Goal: Task Accomplishment & Management: Complete application form

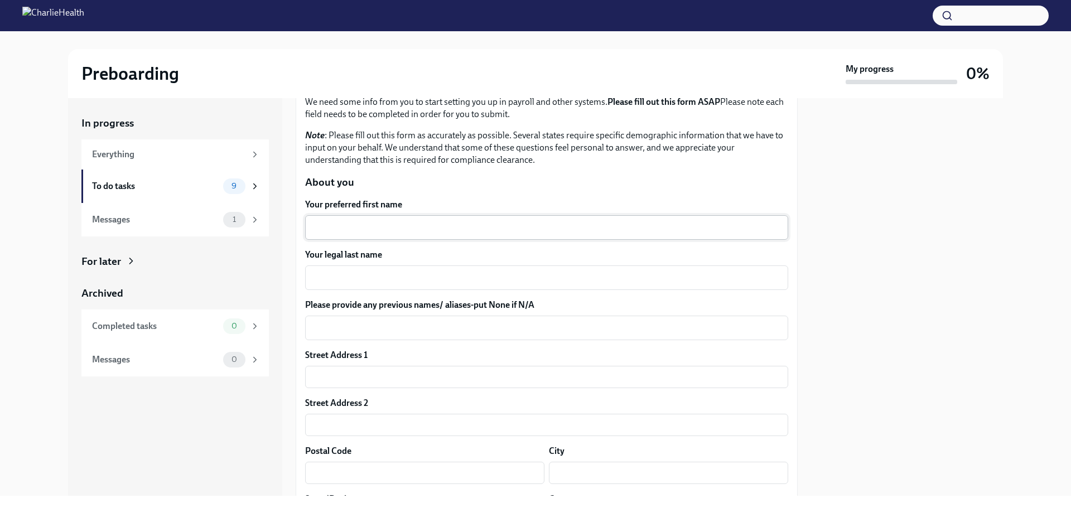
scroll to position [80, 0]
click at [324, 229] on textarea "Your preferred first name" at bounding box center [547, 225] width 470 height 13
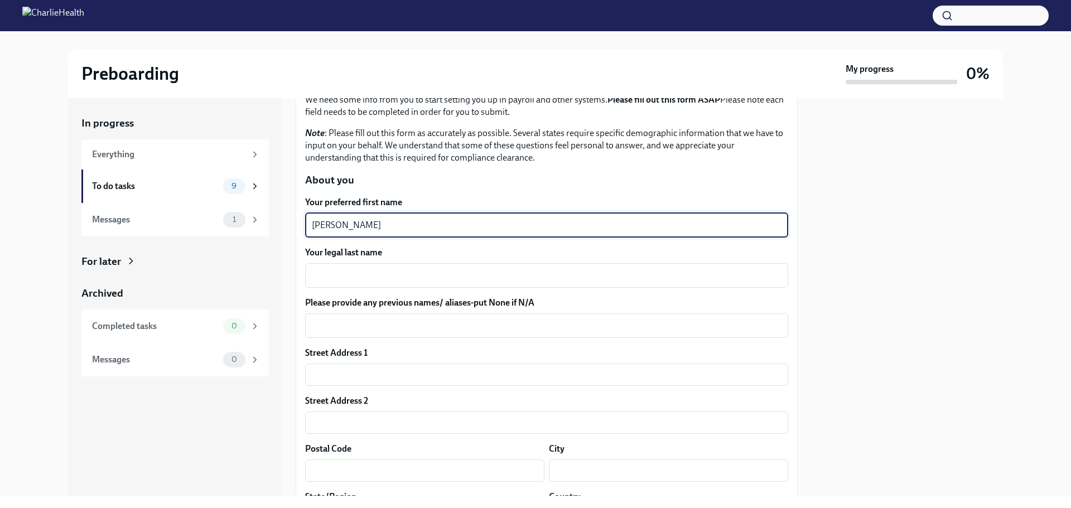
type textarea "[PERSON_NAME]"
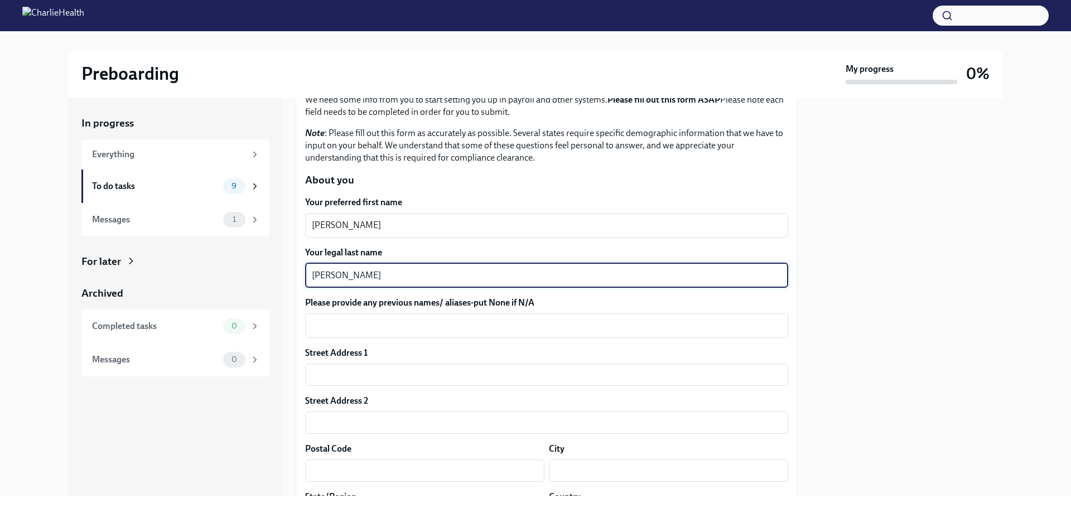
type textarea "[PERSON_NAME]"
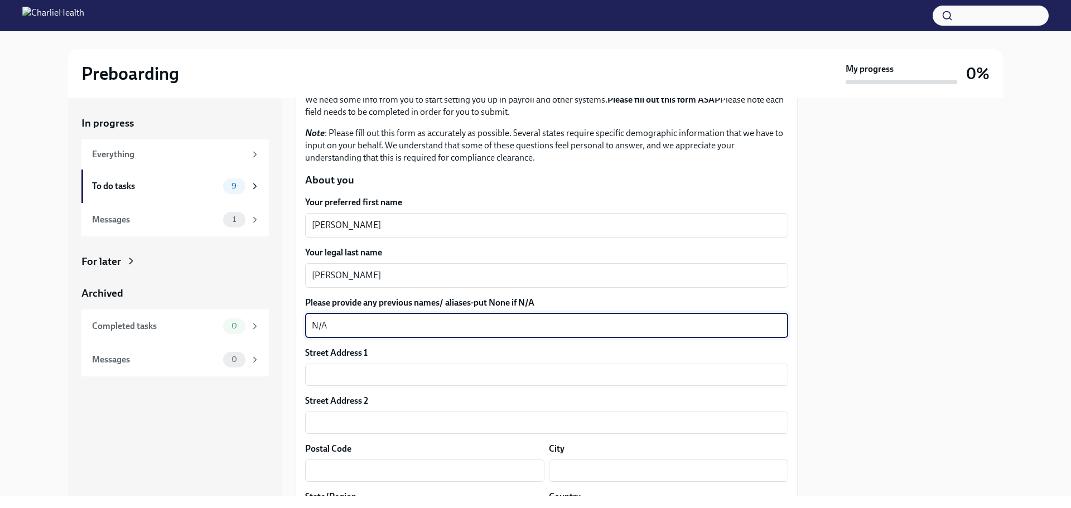
type textarea "N/A"
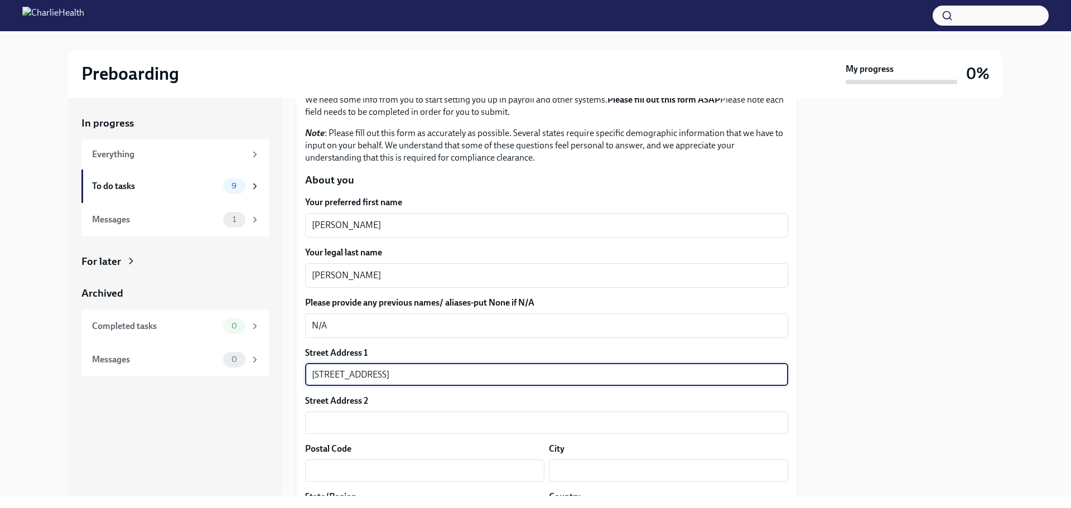
type input "[STREET_ADDRESS]"
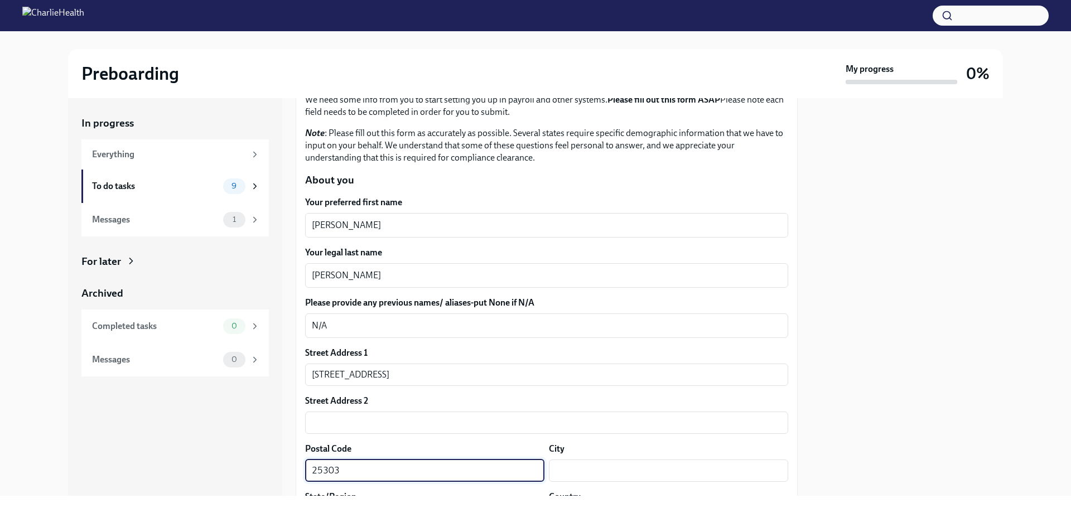
type input "25303"
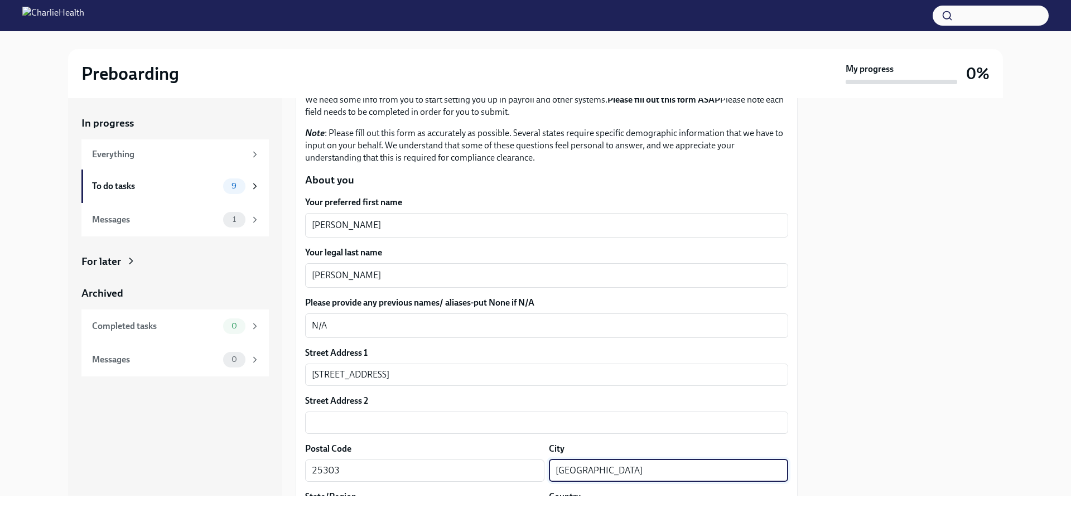
type input "[GEOGRAPHIC_DATA]"
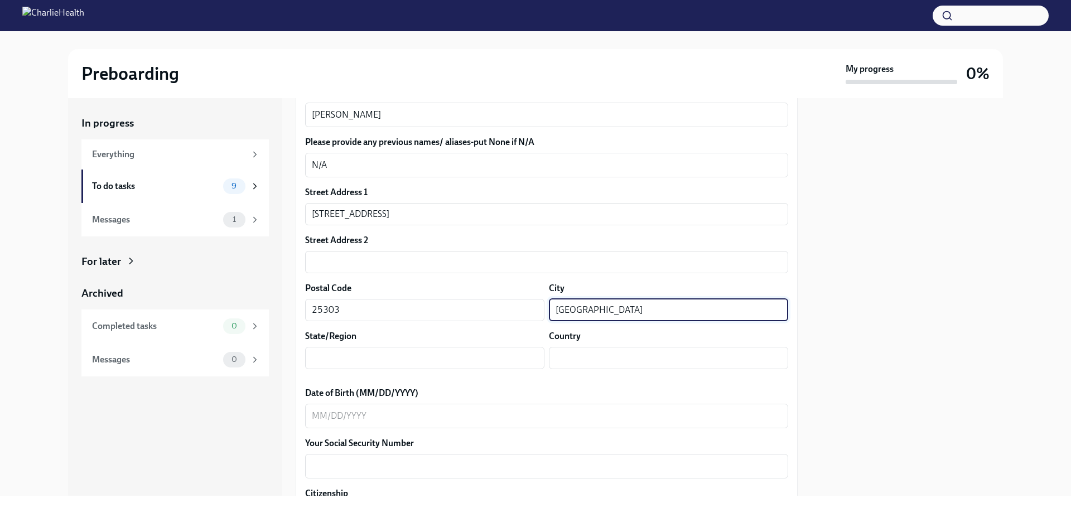
scroll to position [242, 0]
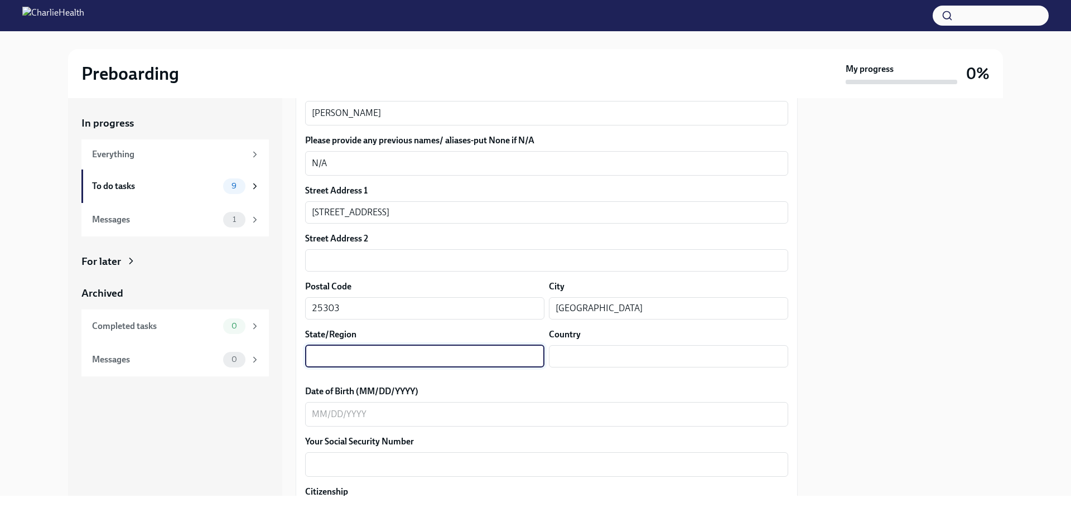
click at [397, 354] on input "text" at bounding box center [424, 356] width 239 height 22
type input "[US_STATE]"
type input "US"
click at [312, 414] on textarea "Date of Birth (MM/DD/YYYY)" at bounding box center [547, 414] width 470 height 13
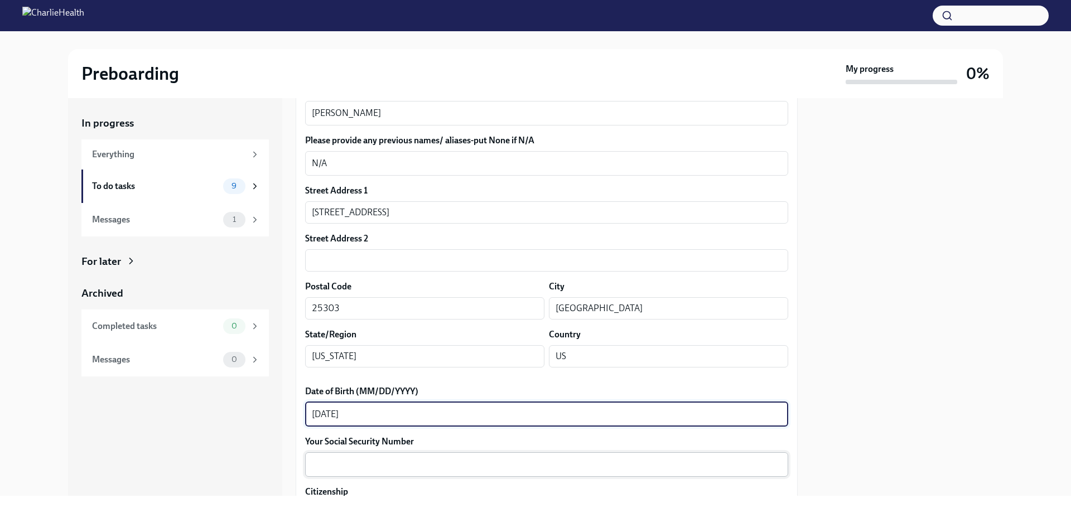
type textarea "[DATE]"
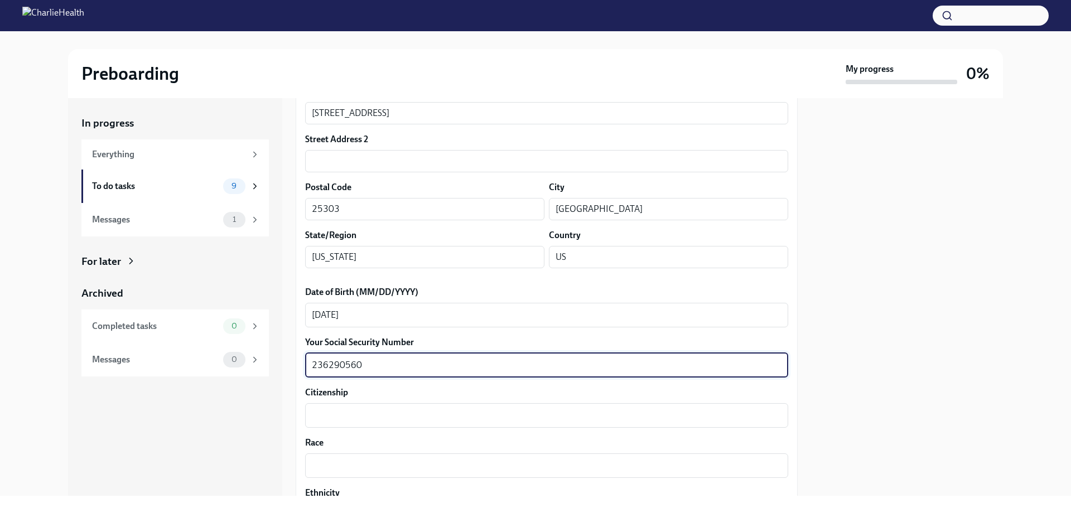
scroll to position [344, 0]
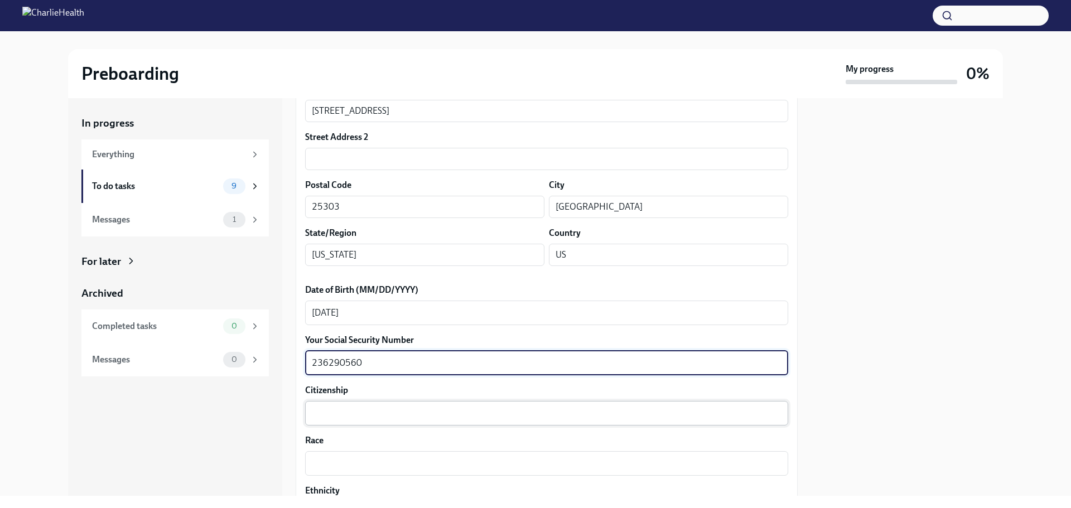
type textarea "236290560"
click at [369, 415] on textarea "Citizenship" at bounding box center [547, 413] width 470 height 13
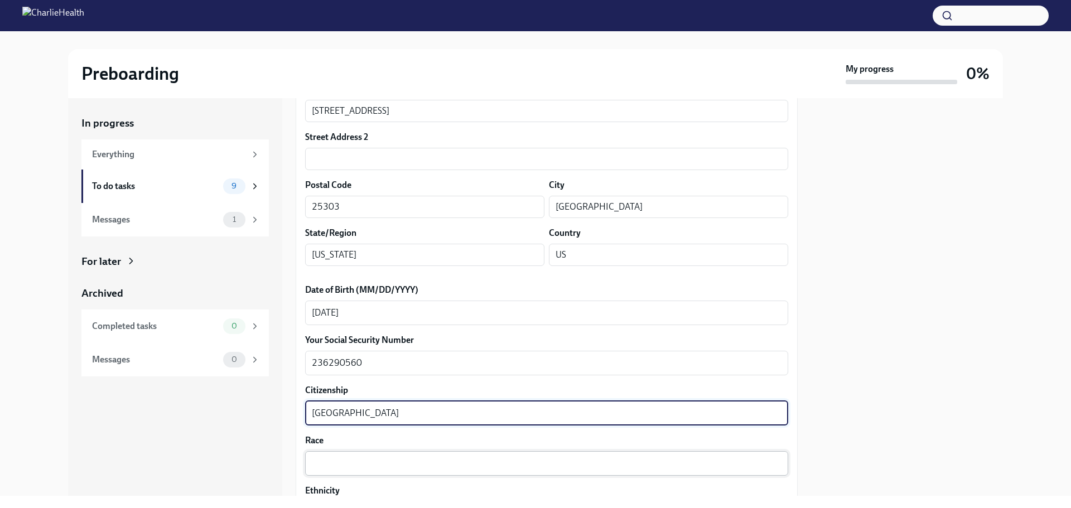
type textarea "[GEOGRAPHIC_DATA]"
drag, startPoint x: 329, startPoint y: 470, endPoint x: 393, endPoint y: 470, distance: 64.7
click at [329, 469] on textarea "Race" at bounding box center [547, 463] width 470 height 13
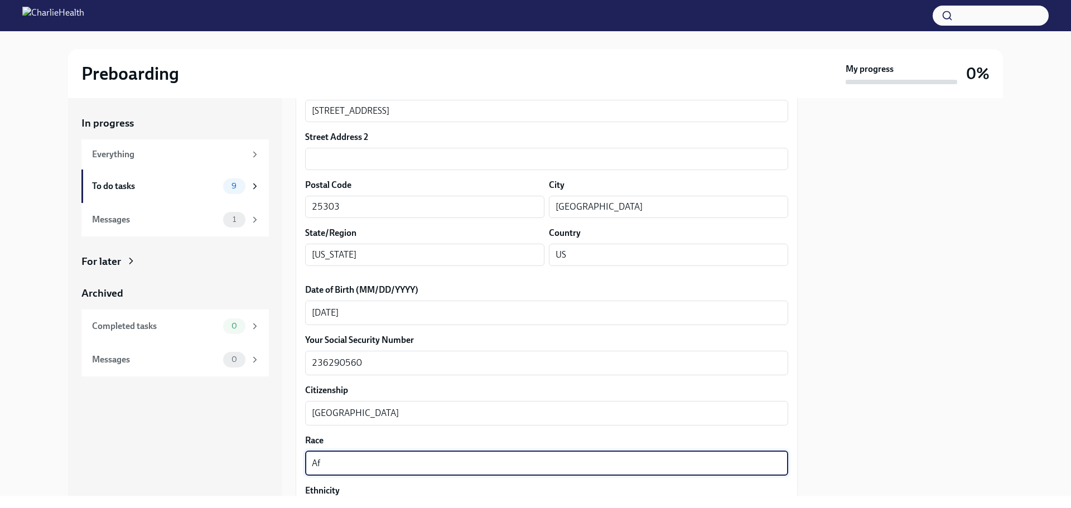
type textarea "A"
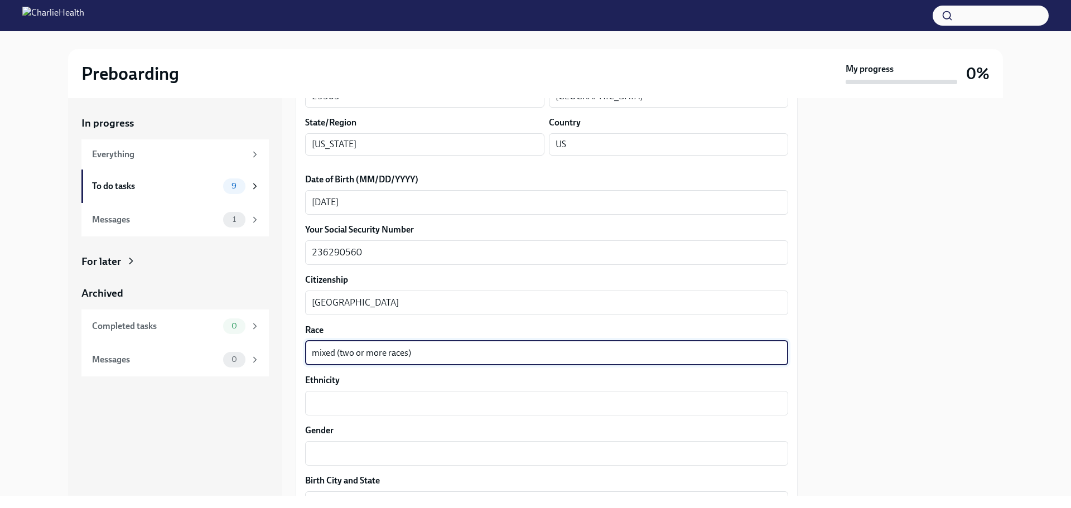
scroll to position [474, 0]
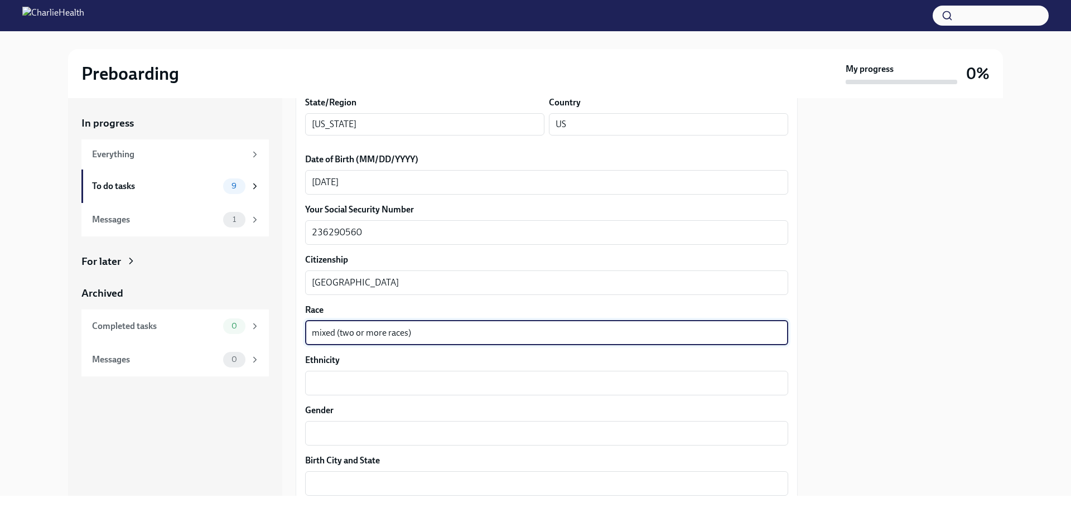
type textarea "mixed (two or more races)"
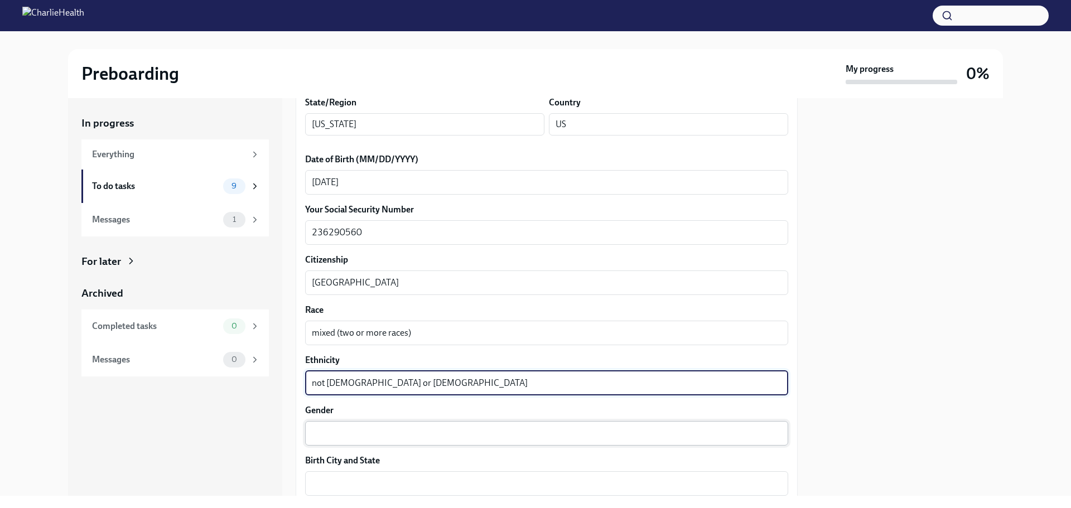
type textarea "not [DEMOGRAPHIC_DATA] or [DEMOGRAPHIC_DATA]"
click at [332, 435] on textarea "Gender" at bounding box center [547, 433] width 470 height 13
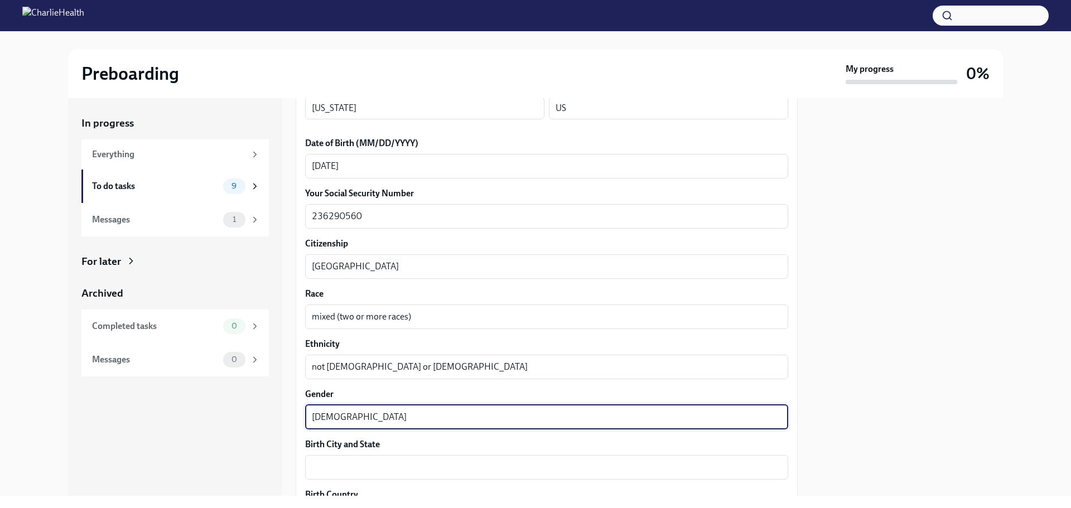
scroll to position [578, 0]
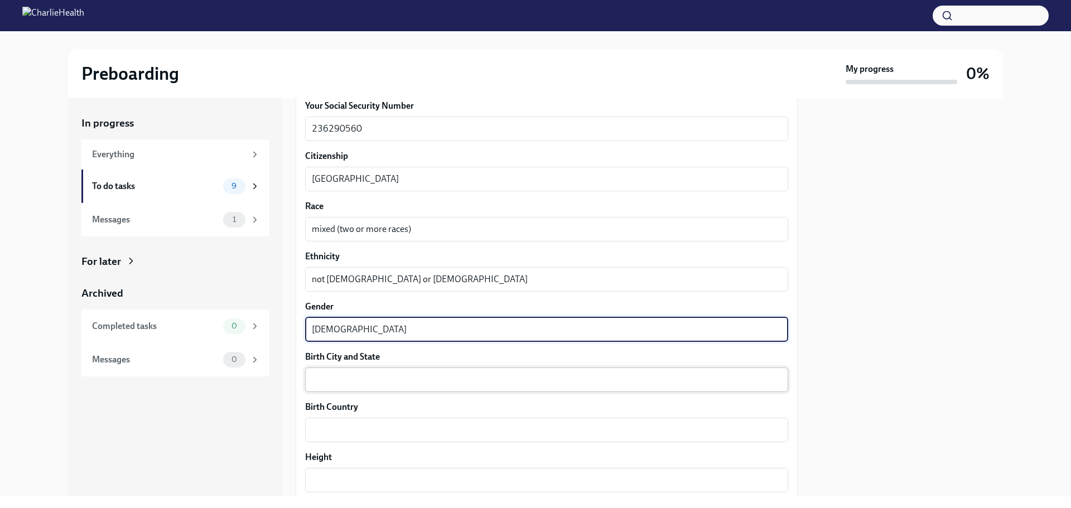
type textarea "[DEMOGRAPHIC_DATA]"
click at [354, 375] on textarea "Birth City and State" at bounding box center [547, 379] width 470 height 13
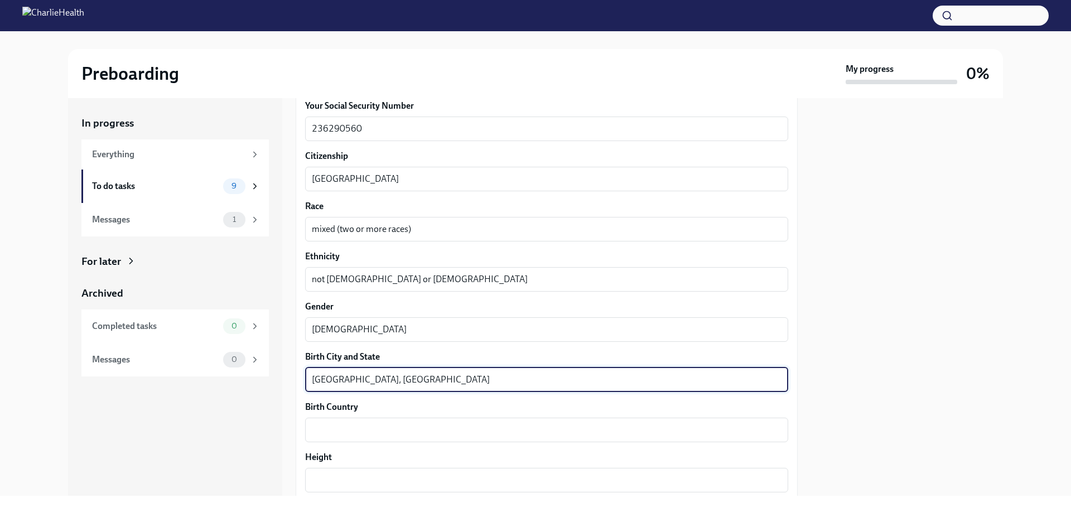
type textarea "[GEOGRAPHIC_DATA], [GEOGRAPHIC_DATA]"
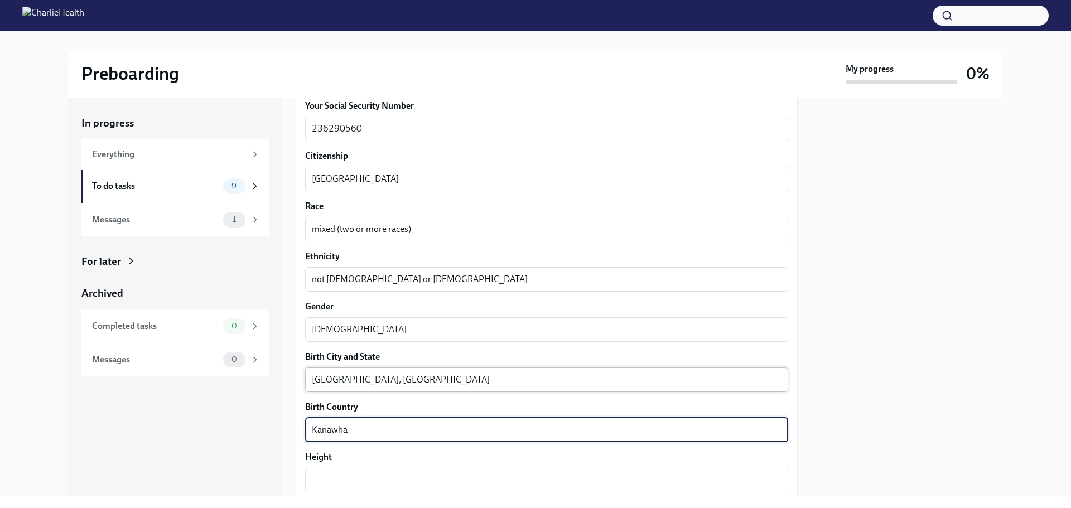
type textarea "Kanawha"
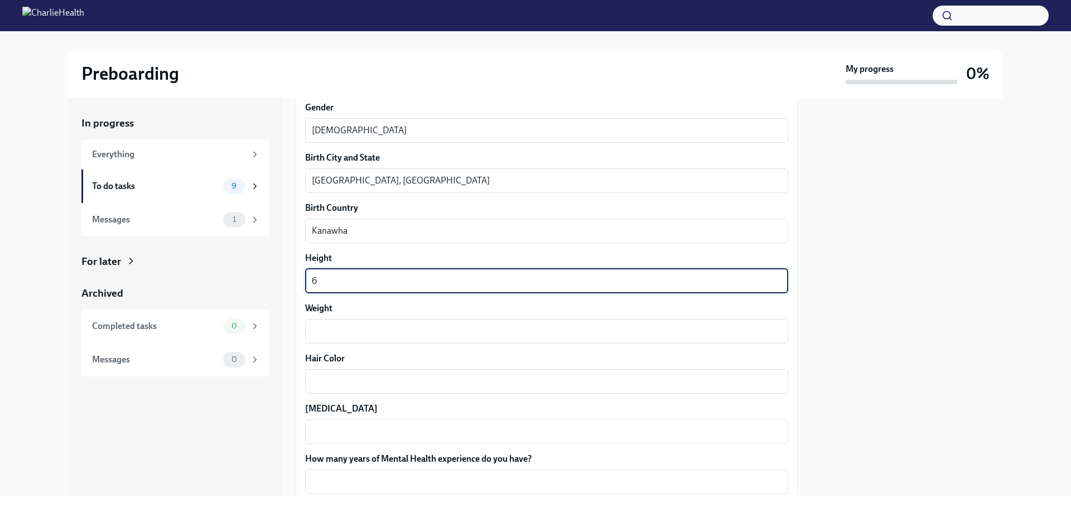
scroll to position [785, 0]
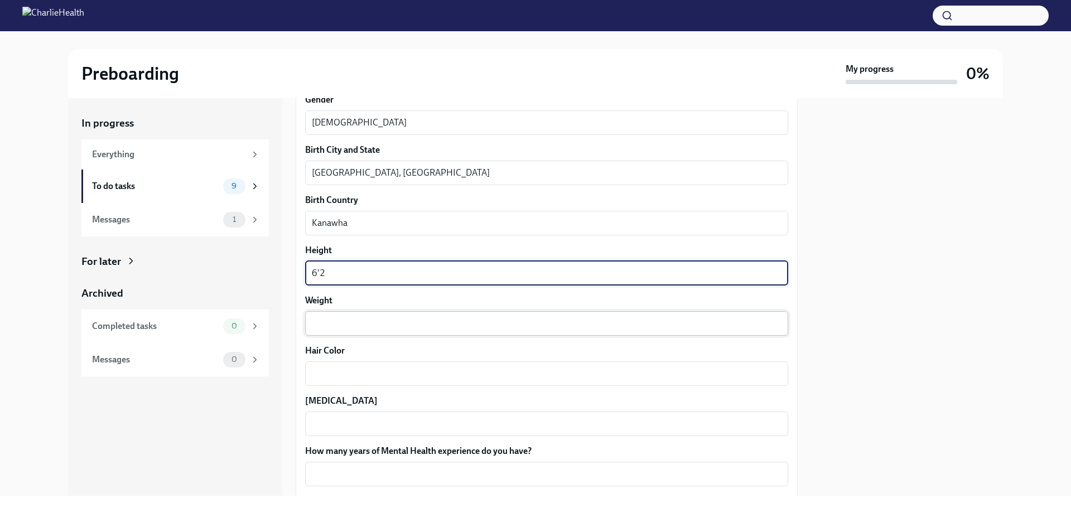
type textarea "6'2"
click at [331, 317] on textarea "Weight" at bounding box center [547, 323] width 470 height 13
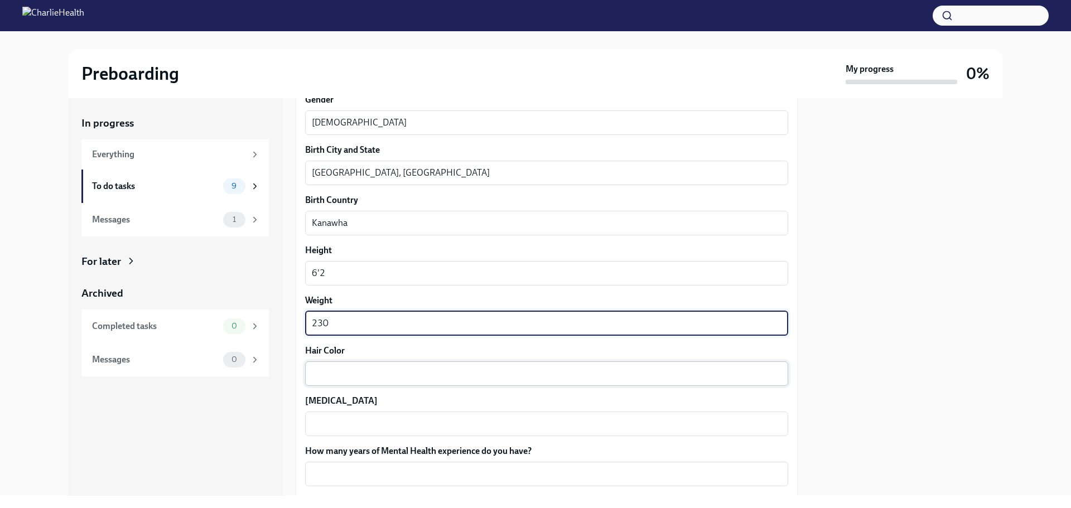
type textarea "230"
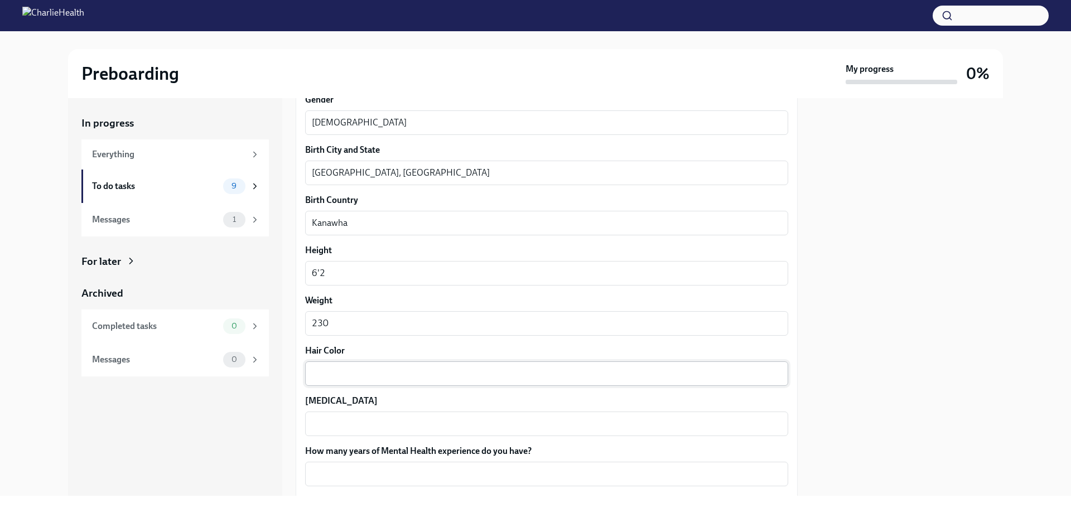
click at [342, 365] on div "x ​" at bounding box center [546, 373] width 483 height 25
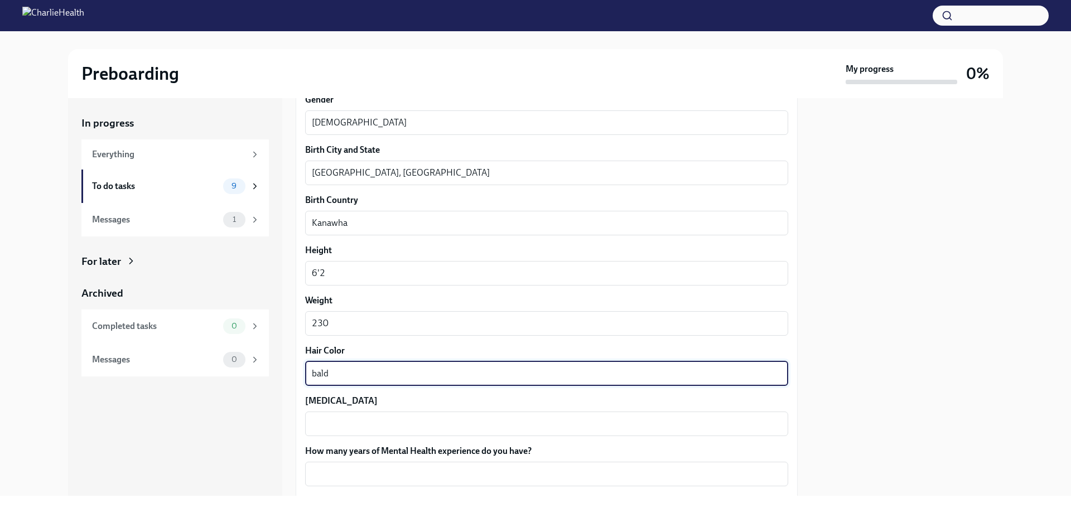
type textarea "bald"
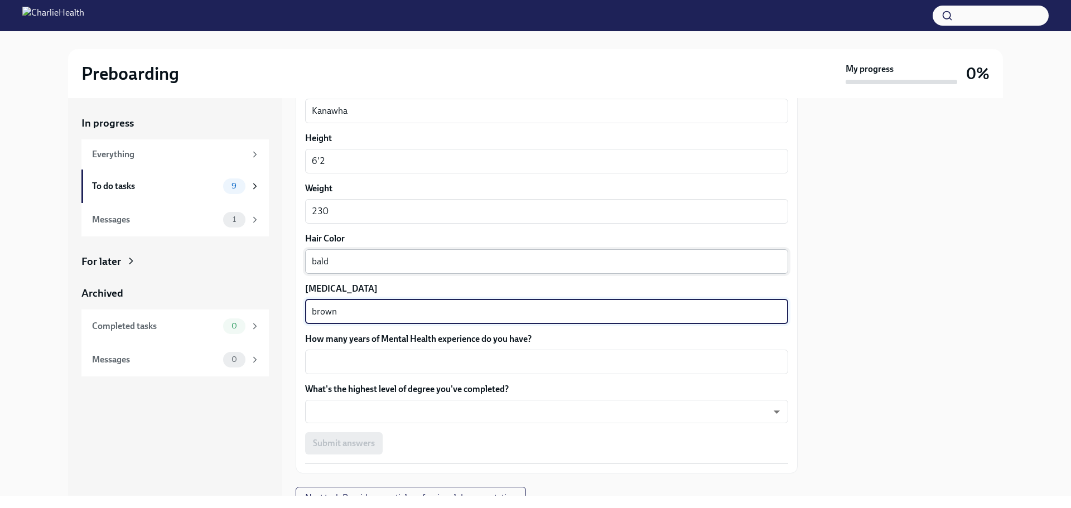
scroll to position [906, 0]
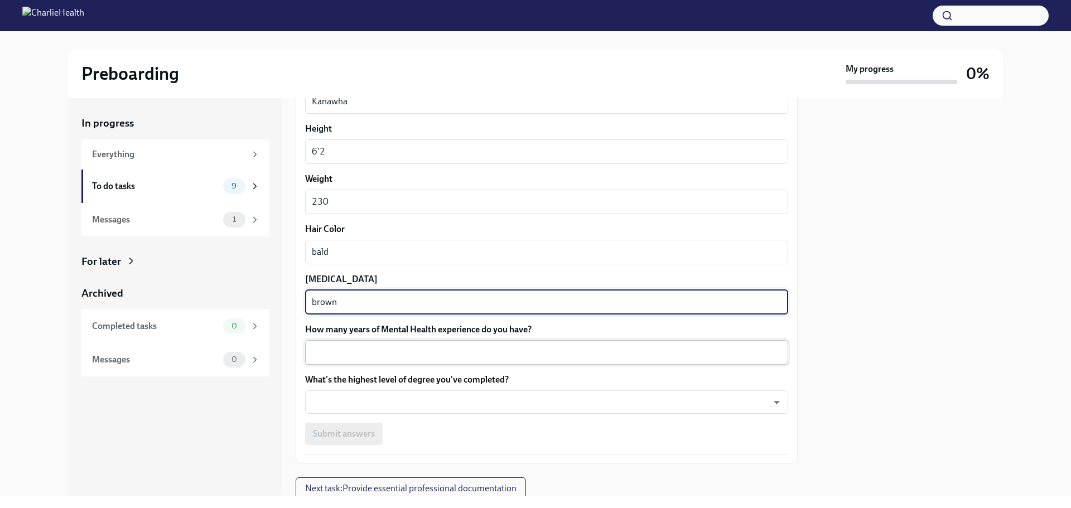
type textarea "brown"
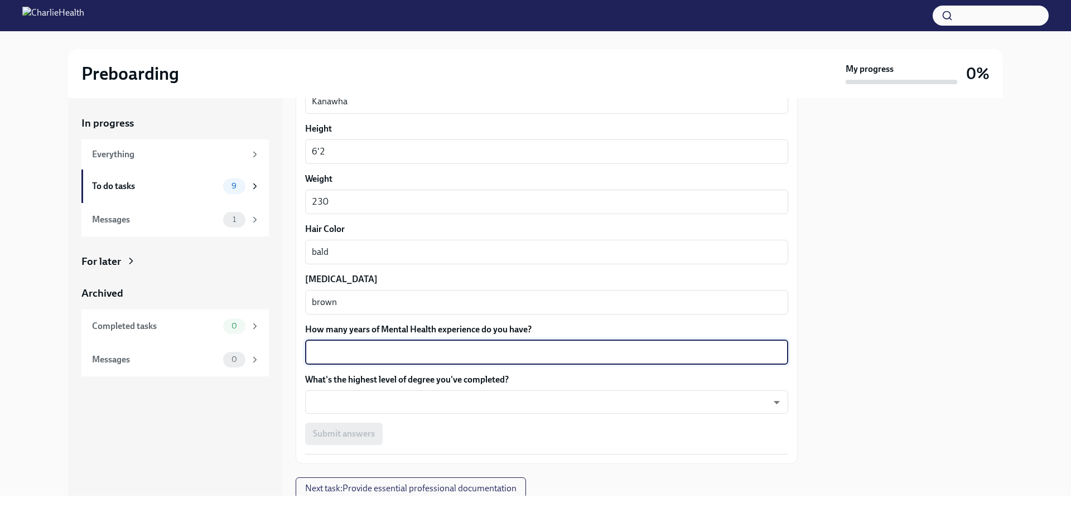
click at [365, 351] on textarea "How many years of Mental Health experience do you have?" at bounding box center [547, 352] width 470 height 13
type textarea "6"
click at [419, 400] on body "Preboarding My progress 0% In progress Everything To do tasks 9 Messages 1 For …" at bounding box center [535, 254] width 1071 height 508
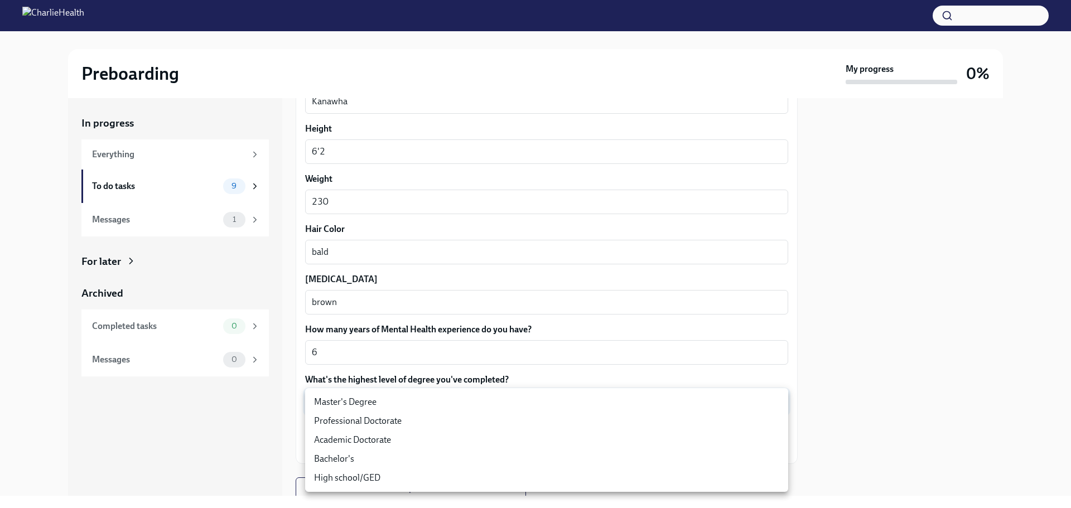
click at [409, 395] on li "Master's Degree" at bounding box center [546, 402] width 483 height 19
type input "2vBr-ghkD"
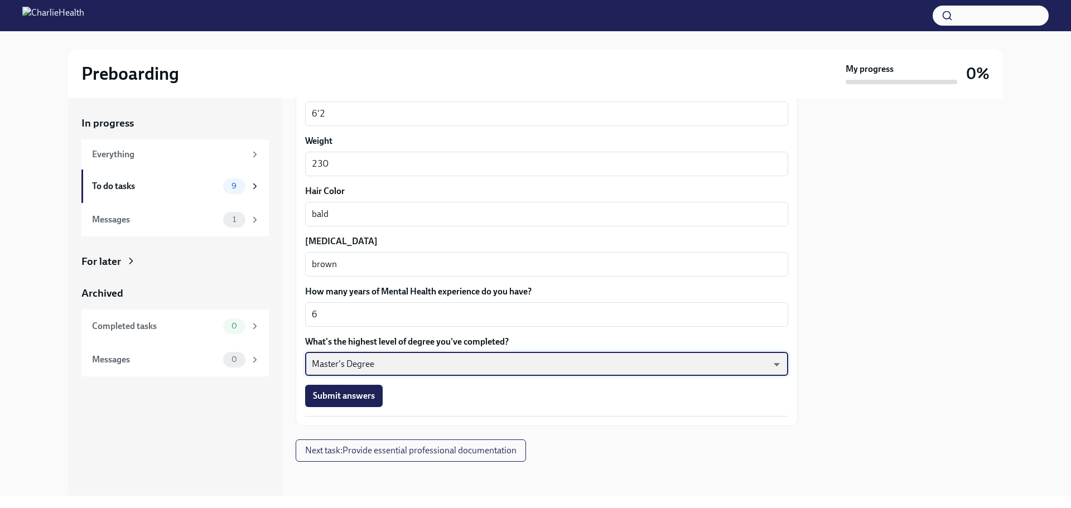
scroll to position [946, 0]
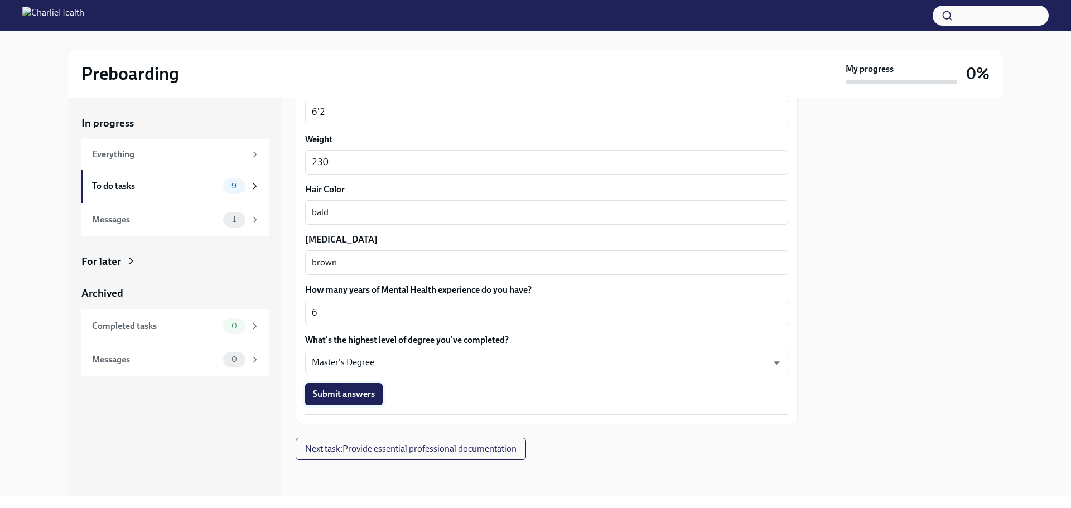
click at [351, 396] on span "Submit answers" at bounding box center [344, 394] width 62 height 11
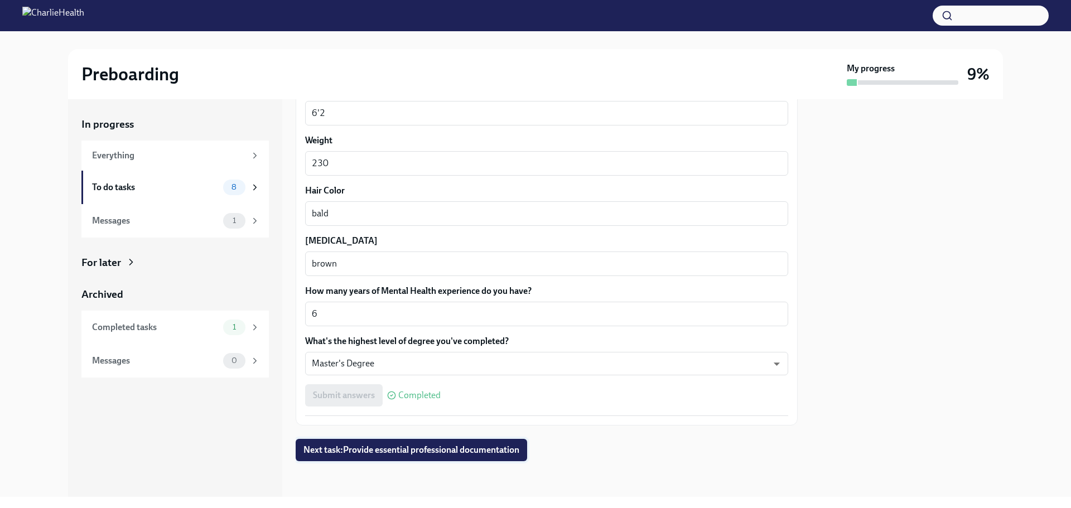
click at [369, 453] on span "Next task : Provide essential professional documentation" at bounding box center [411, 450] width 216 height 11
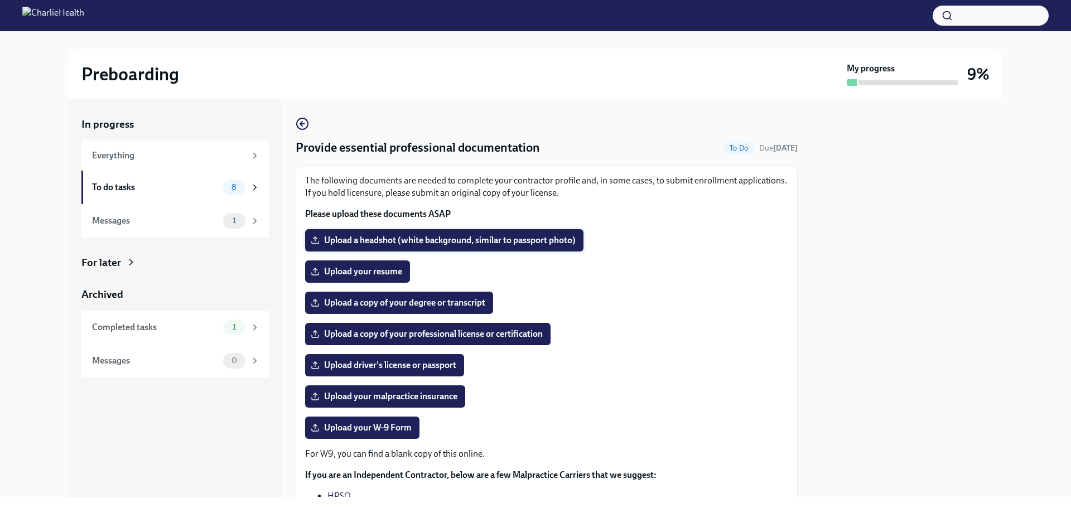
click at [374, 238] on span "Upload a headshot (white background, similar to passport photo)" at bounding box center [444, 240] width 263 height 11
click at [0, 0] on input "Upload a headshot (white background, similar to passport photo)" at bounding box center [0, 0] width 0 height 0
click at [399, 365] on span "Upload driver's license or passport" at bounding box center [384, 365] width 143 height 11
click at [0, 0] on input "Upload driver's license or passport" at bounding box center [0, 0] width 0 height 0
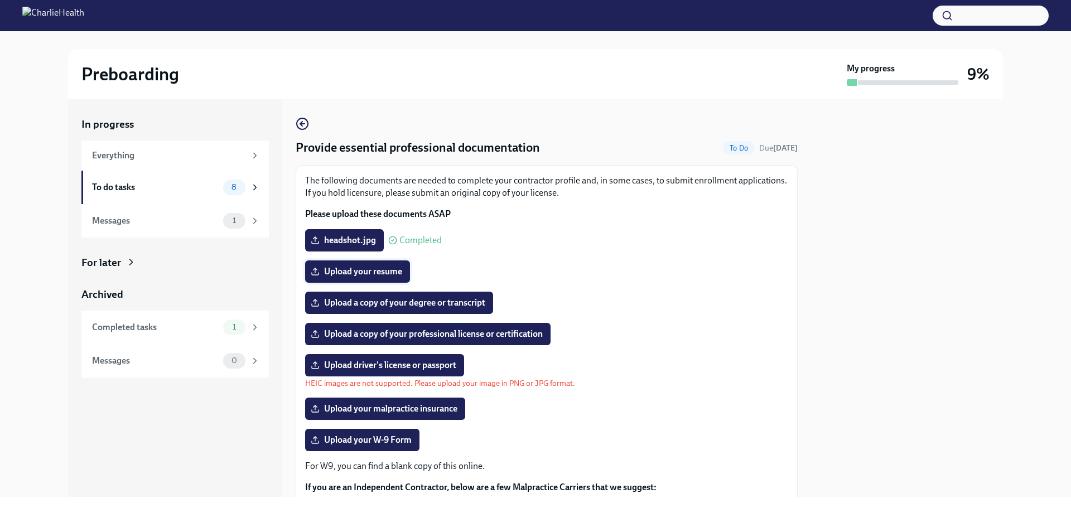
click at [374, 274] on span "Upload your resume" at bounding box center [357, 271] width 89 height 11
click at [0, 0] on input "Upload your resume" at bounding box center [0, 0] width 0 height 0
click at [373, 368] on span "Upload driver's license or passport" at bounding box center [384, 365] width 143 height 11
click at [0, 0] on input "Upload driver's license or passport" at bounding box center [0, 0] width 0 height 0
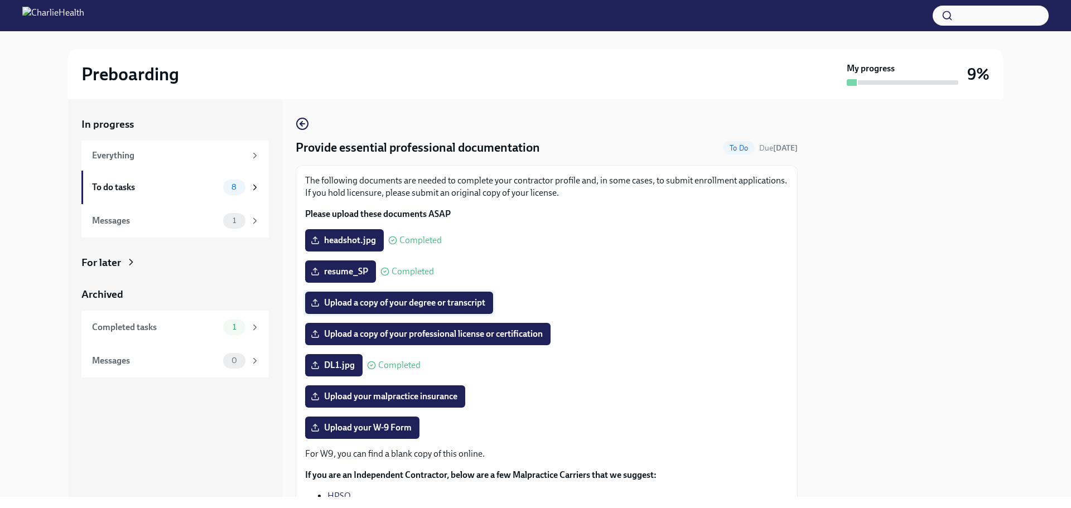
click at [390, 303] on span "Upload a copy of your degree or transcript" at bounding box center [399, 302] width 172 height 11
click at [0, 0] on input "Upload a copy of your degree or transcript" at bounding box center [0, 0] width 0 height 0
click at [359, 306] on span "Upload a copy of your degree or transcript" at bounding box center [399, 302] width 172 height 11
click at [0, 0] on input "Upload a copy of your degree or transcript" at bounding box center [0, 0] width 0 height 0
click at [366, 335] on span "Upload a copy of your professional license or certification" at bounding box center [428, 334] width 230 height 11
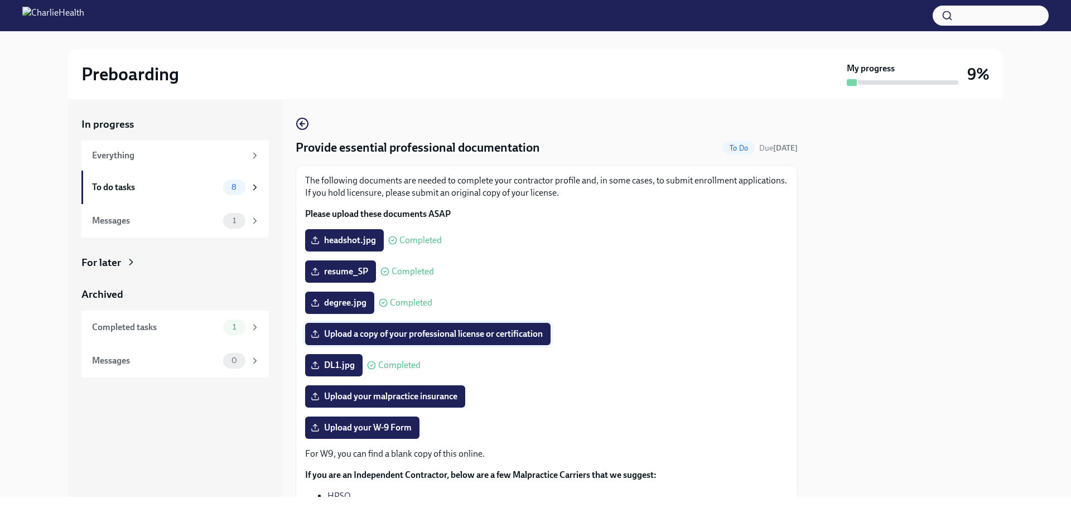
click at [0, 0] on input "Upload a copy of your professional license or certification" at bounding box center [0, 0] width 0 height 0
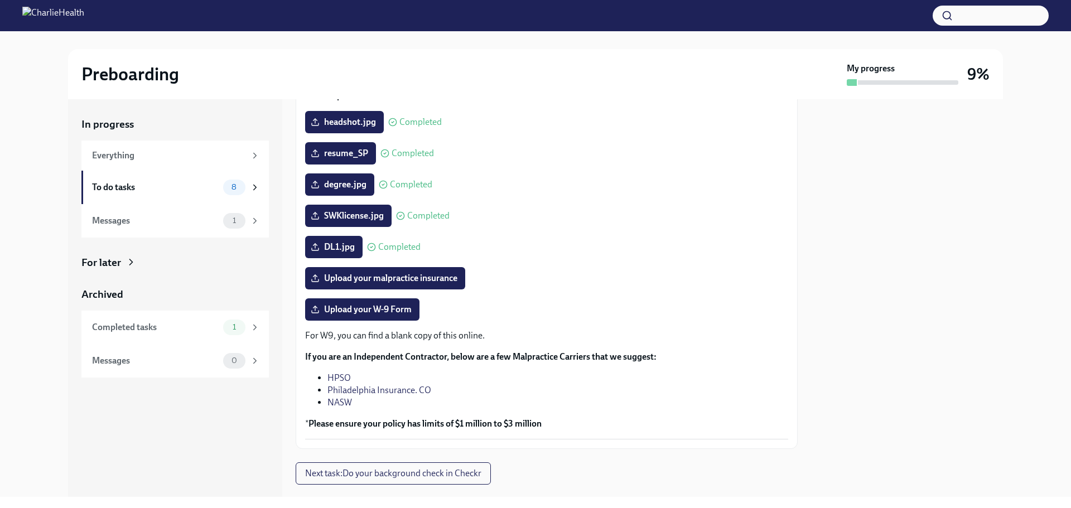
scroll to position [120, 0]
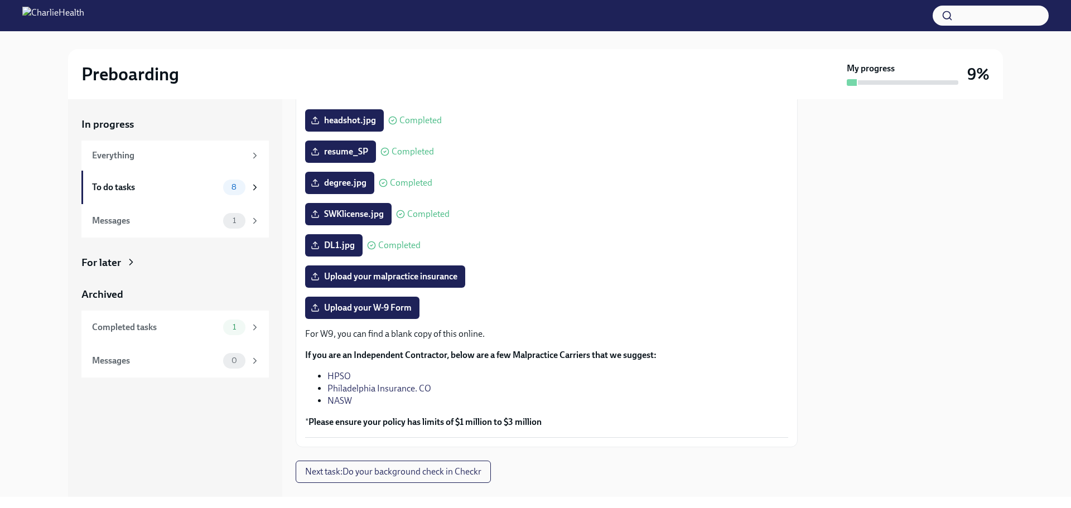
click at [339, 375] on link "HPSO" at bounding box center [338, 376] width 23 height 11
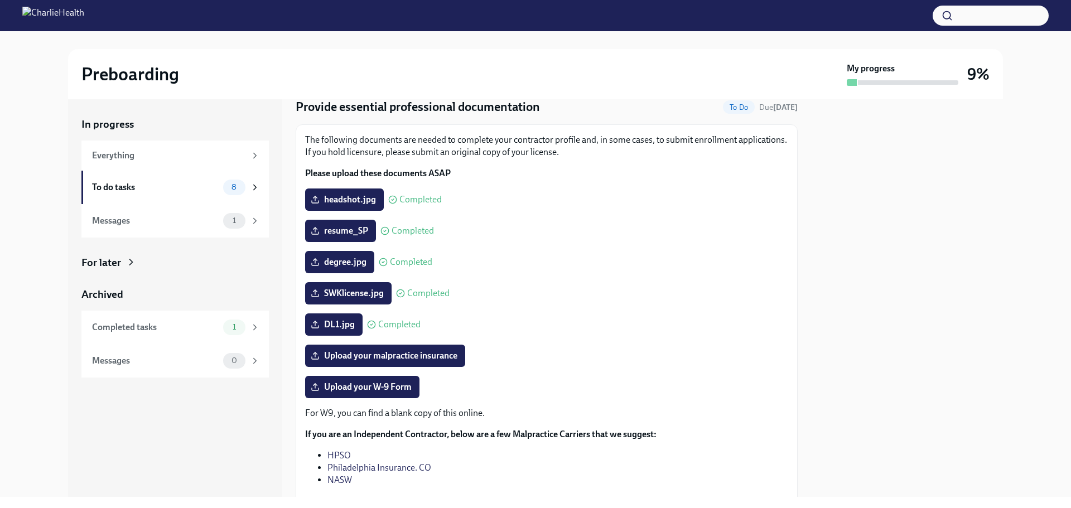
scroll to position [0, 0]
